Goal: Task Accomplishment & Management: Manage account settings

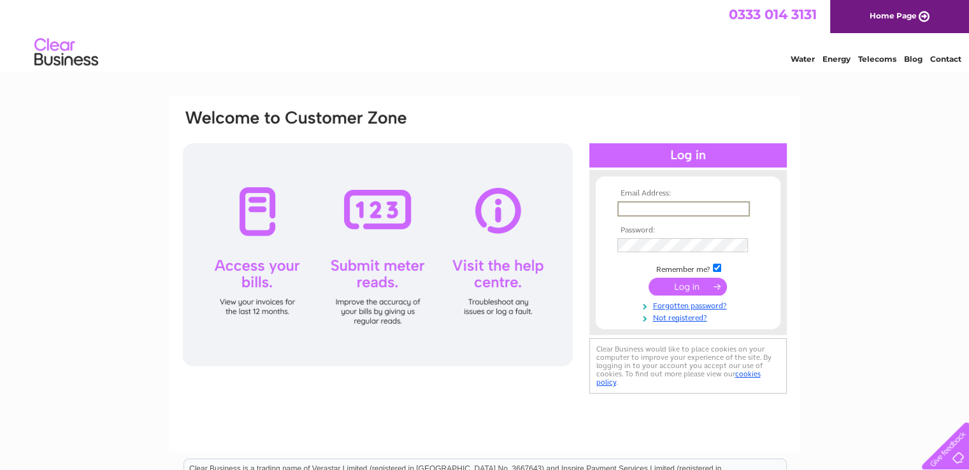
click at [629, 214] on input "text" at bounding box center [683, 208] width 132 height 15
type input "[EMAIL_ADDRESS][DOMAIN_NAME]"
click at [648, 277] on input "submit" at bounding box center [687, 286] width 78 height 18
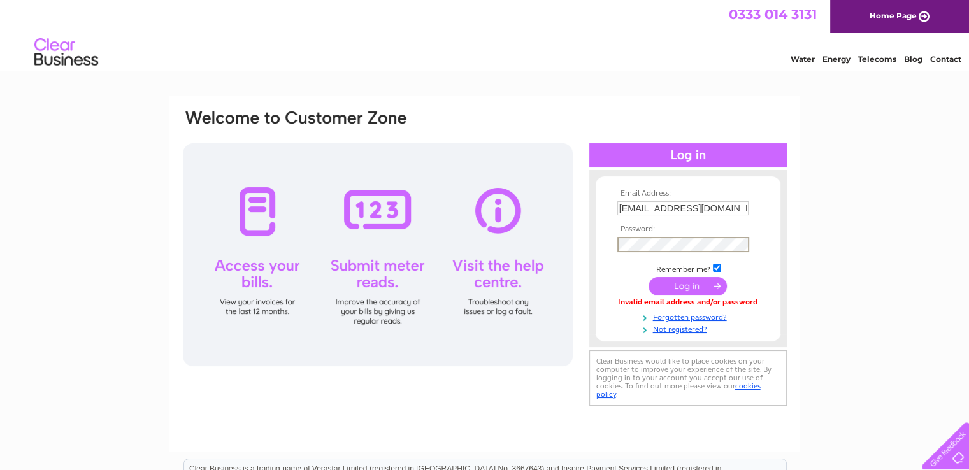
click at [648, 277] on input "submit" at bounding box center [687, 286] width 78 height 18
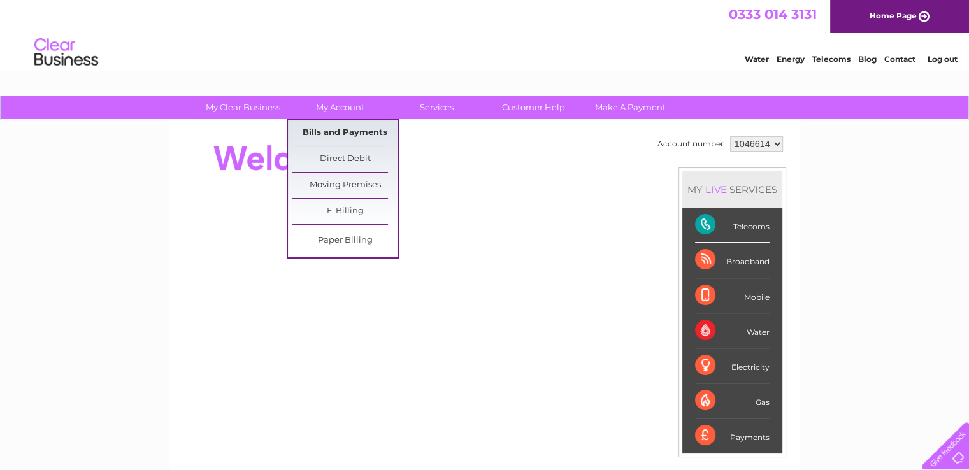
click at [346, 131] on link "Bills and Payments" at bounding box center [344, 132] width 105 height 25
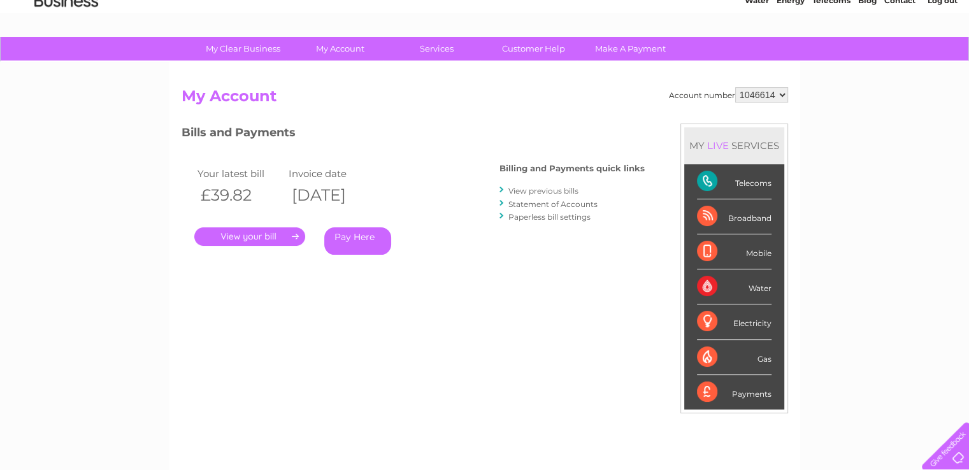
scroll to position [76, 0]
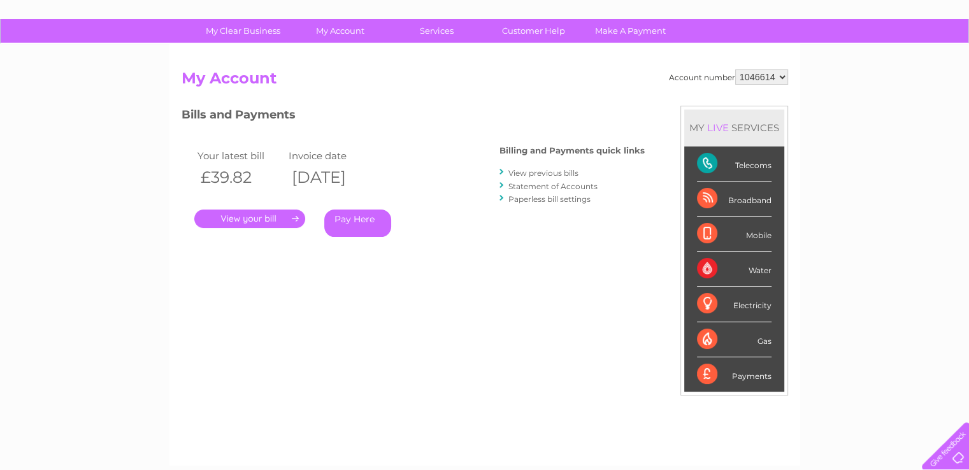
click at [255, 220] on link "." at bounding box center [249, 218] width 111 height 18
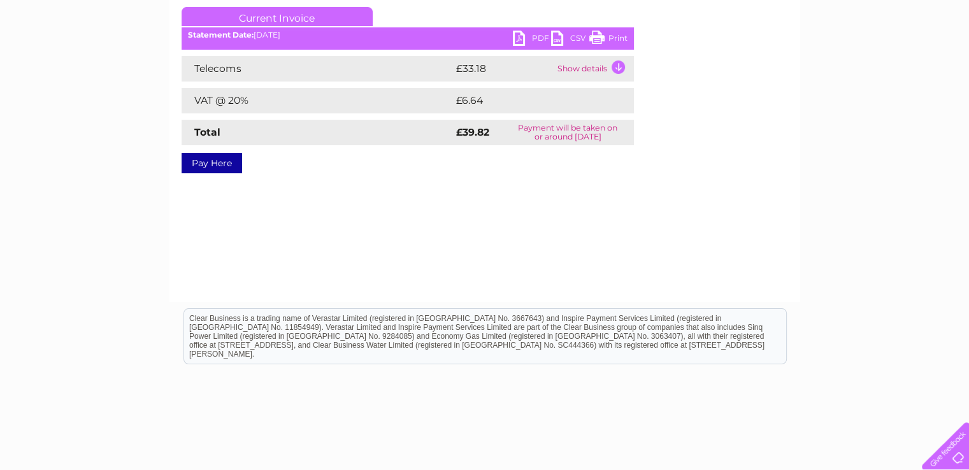
scroll to position [178, 0]
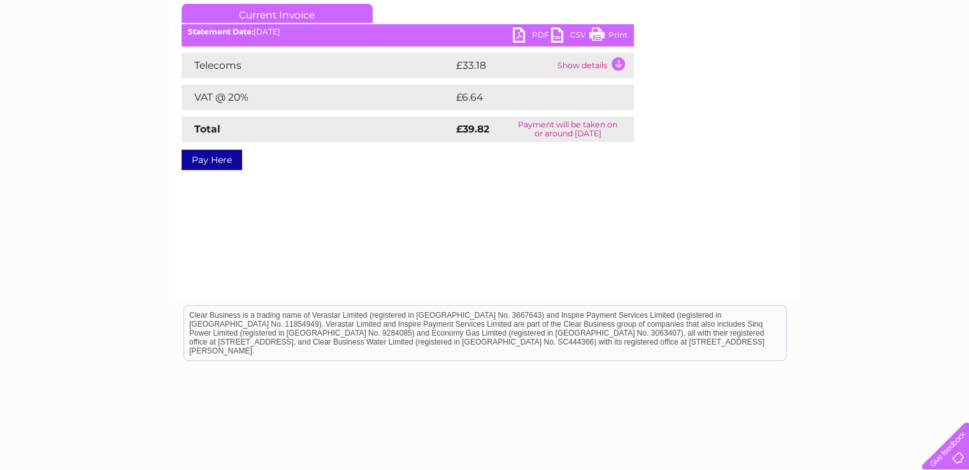
click at [539, 34] on link "PDF" at bounding box center [532, 36] width 38 height 18
